Goal: Task Accomplishment & Management: Use online tool/utility

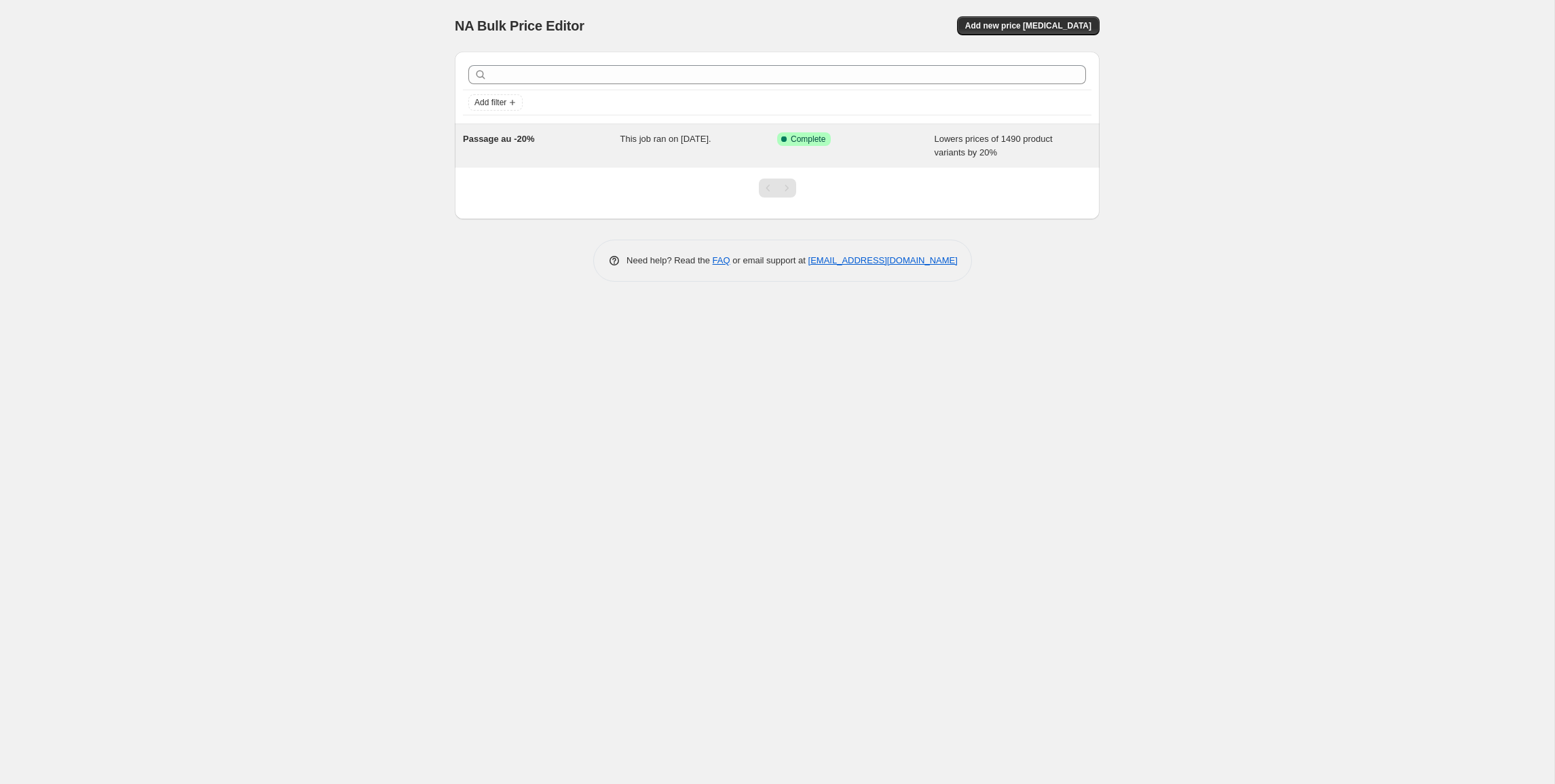
click at [493, 140] on span "Passage au -20%" at bounding box center [498, 138] width 72 height 10
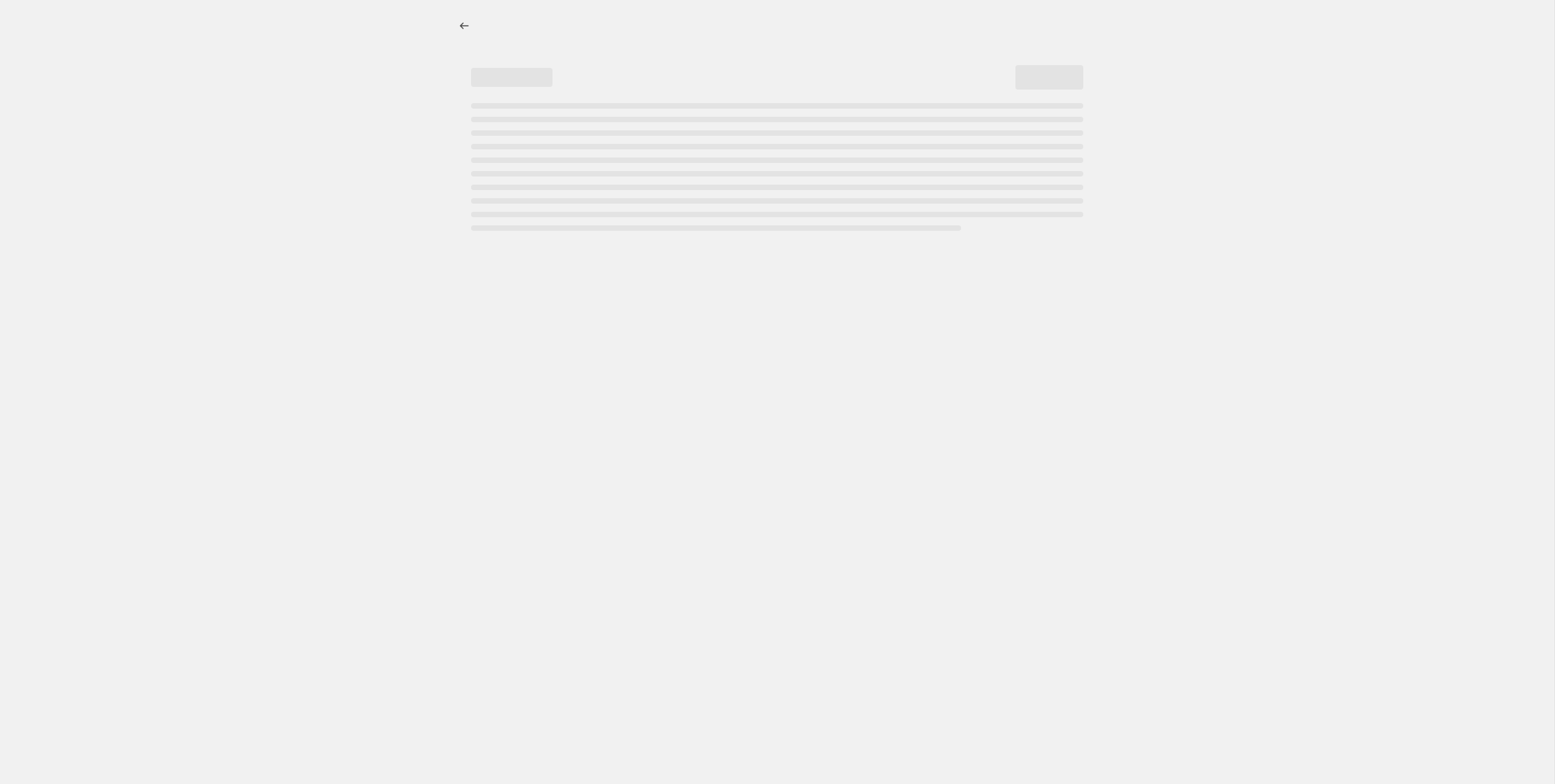
select select "percentage"
select select "no_change"
